Goal: Complete application form

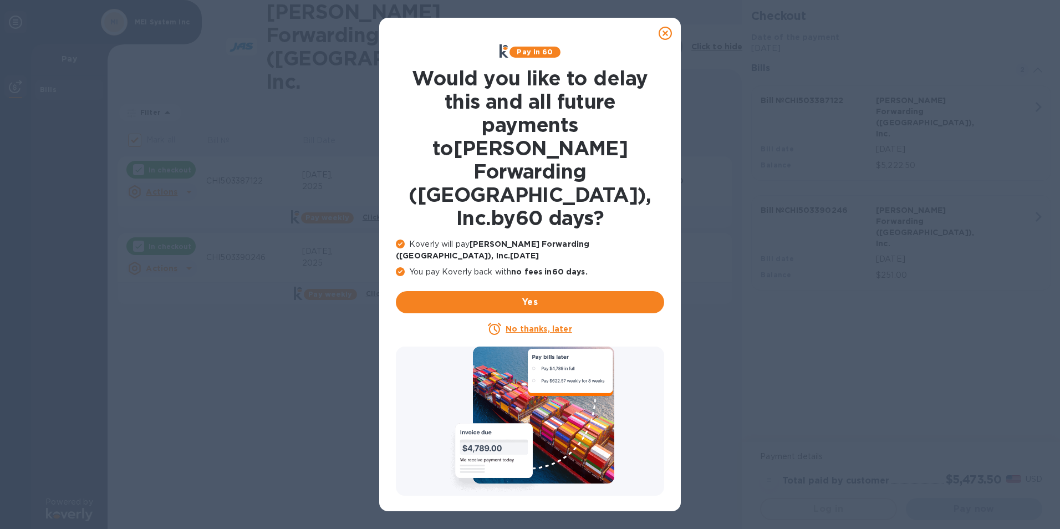
click at [667, 32] on icon at bounding box center [665, 33] width 13 height 13
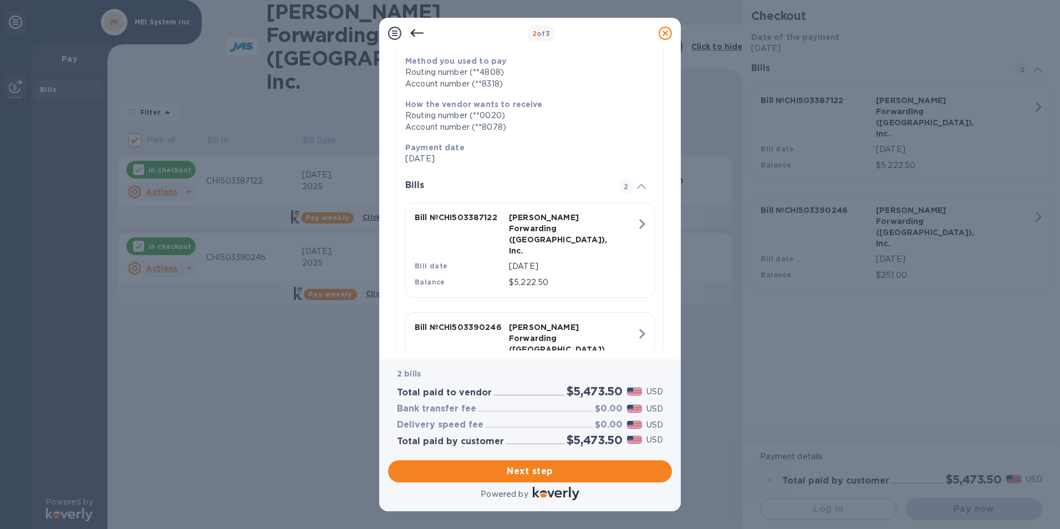
scroll to position [186, 0]
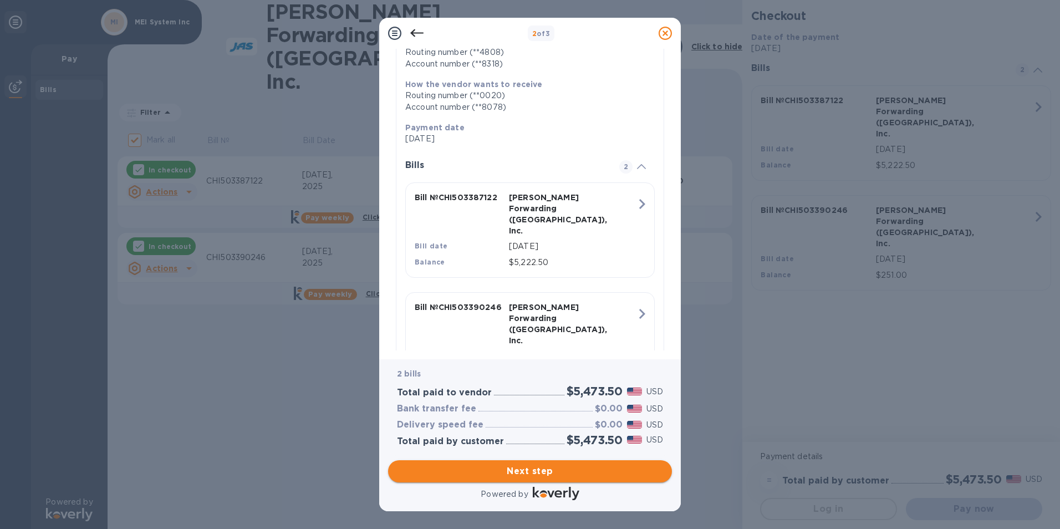
click at [524, 470] on span "Next step" at bounding box center [530, 471] width 266 height 13
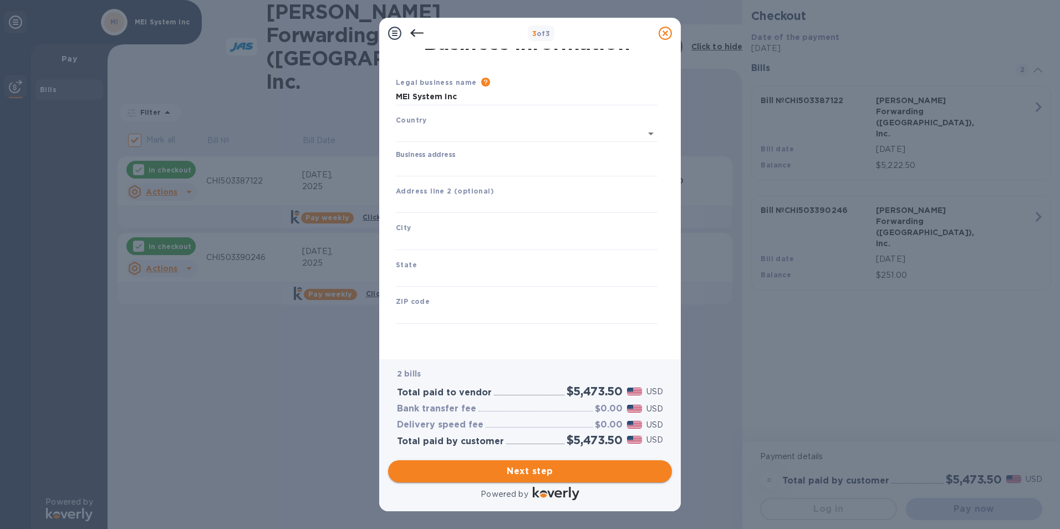
type input "[GEOGRAPHIC_DATA]"
click at [430, 169] on input "Business address" at bounding box center [527, 168] width 262 height 17
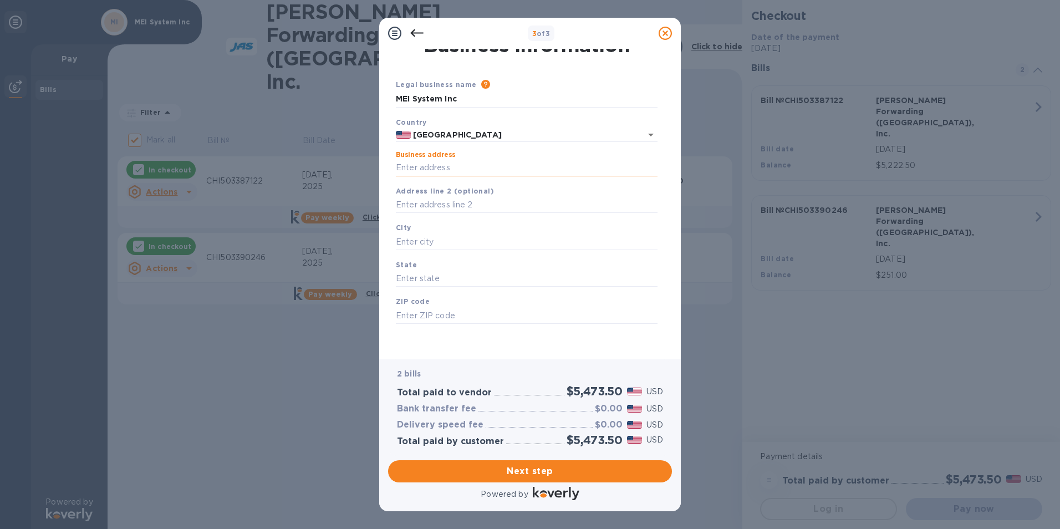
type input "[STREET_ADDRESS][PERSON_NAME]"
type input "Itasca"
type input "IL"
type input "60143"
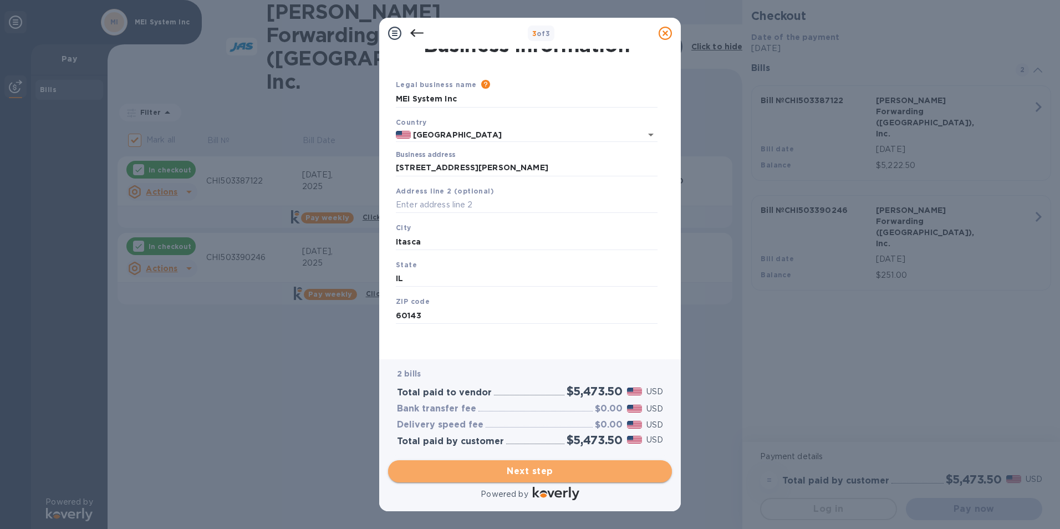
click at [479, 478] on button "Next step" at bounding box center [530, 471] width 284 height 22
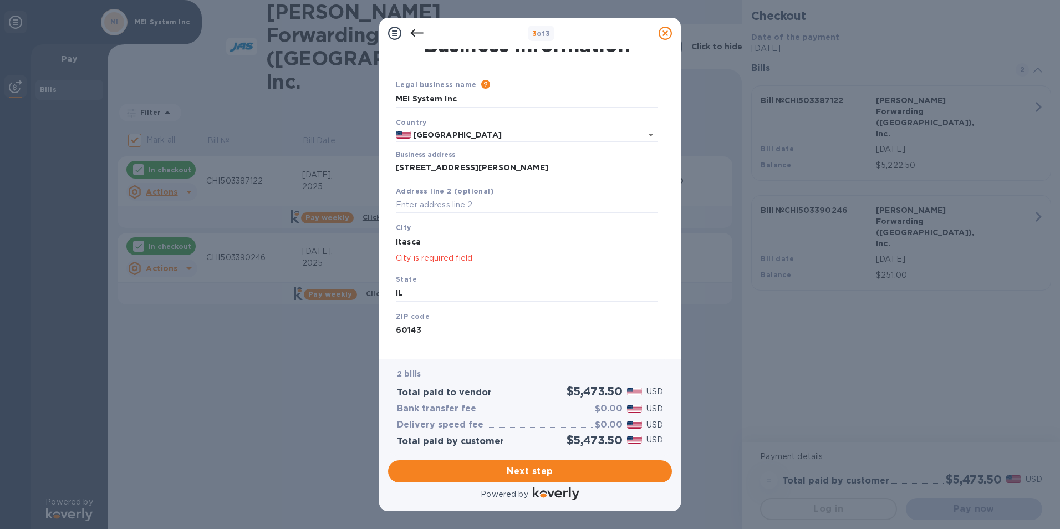
click at [451, 240] on input "Itasca" at bounding box center [527, 241] width 262 height 17
type input "Itasca"
click at [566, 477] on span "Next step" at bounding box center [530, 471] width 266 height 13
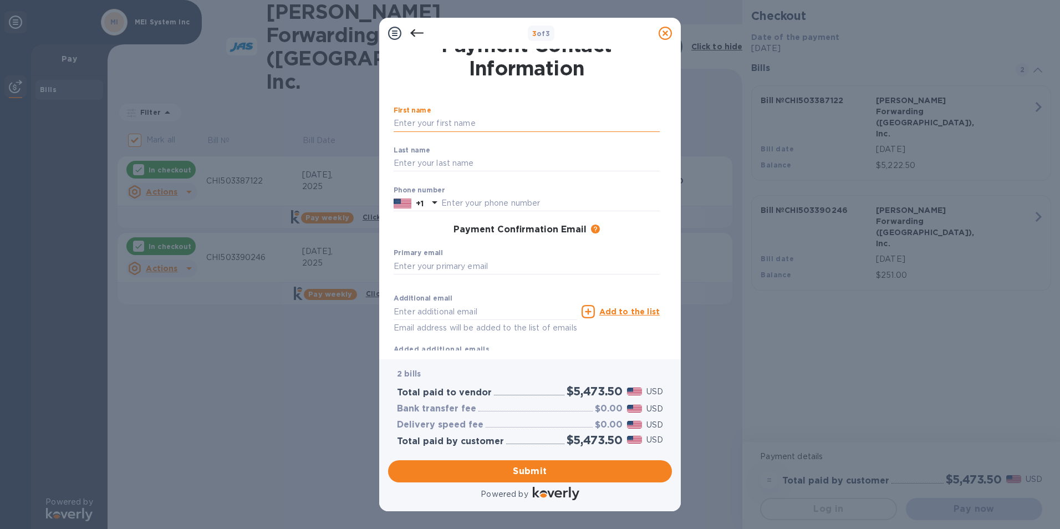
click at [462, 119] on input "text" at bounding box center [527, 123] width 266 height 17
type input "[PERSON_NAME]"
type input "6305288588"
type input "[EMAIL_ADDRESS][DOMAIN_NAME]"
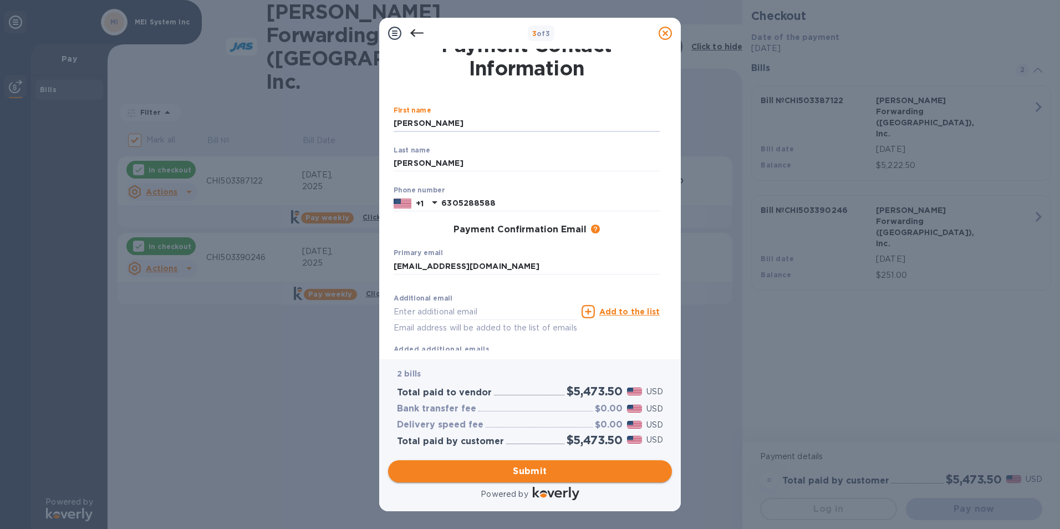
click at [463, 471] on span "Submit" at bounding box center [530, 471] width 266 height 13
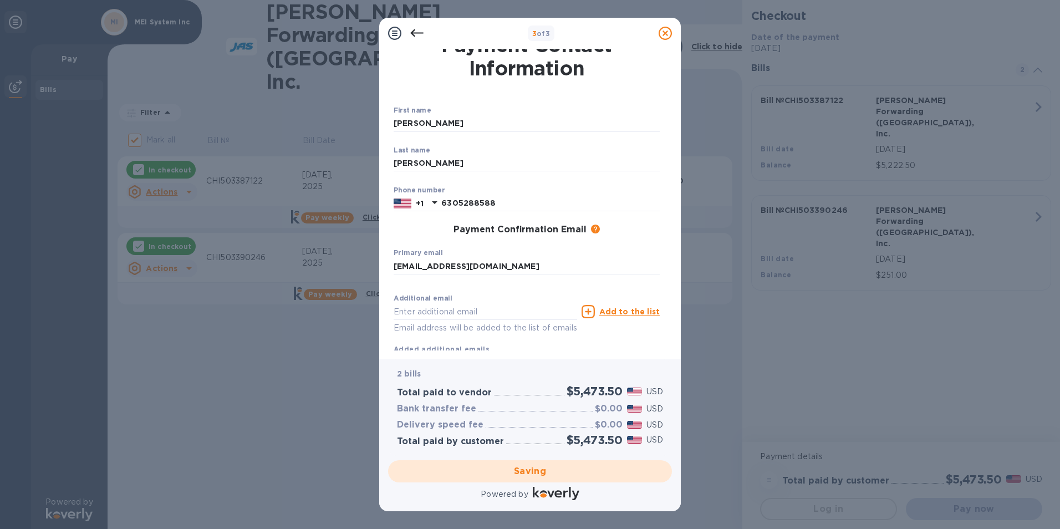
checkbox input "false"
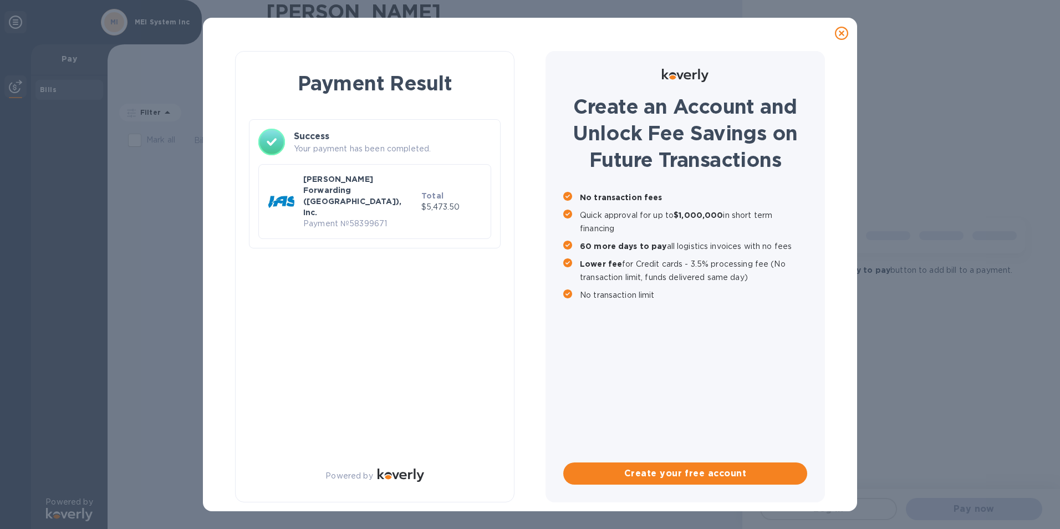
scroll to position [0, 0]
